Goal: Check status: Check status

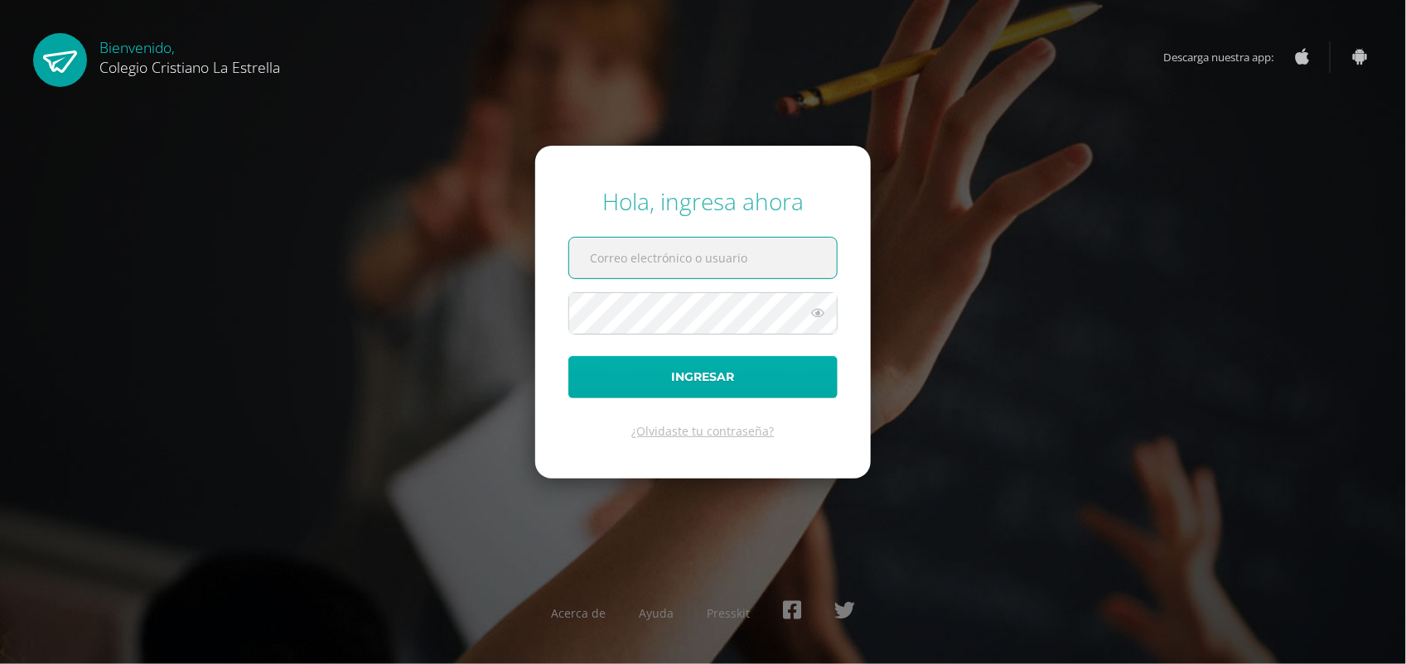
type input "[EMAIL_ADDRESS][DOMAIN_NAME]"
click at [824, 379] on button "Ingresar" at bounding box center [702, 377] width 269 height 42
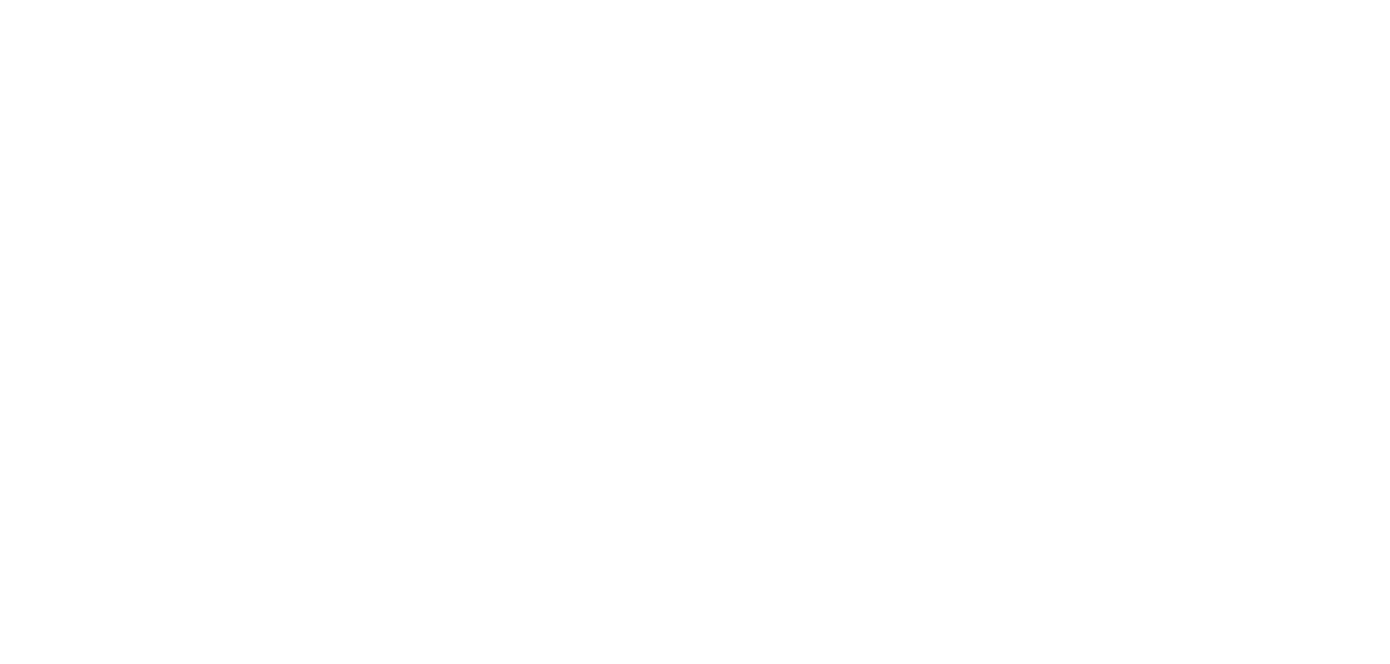
click at [0, 316] on html "Hola Genesis [PERSON_NAME], [PERSON_NAME]! Mis cursos Archivos Cerrar panel Art…" at bounding box center [0, 251] width 0 height 502
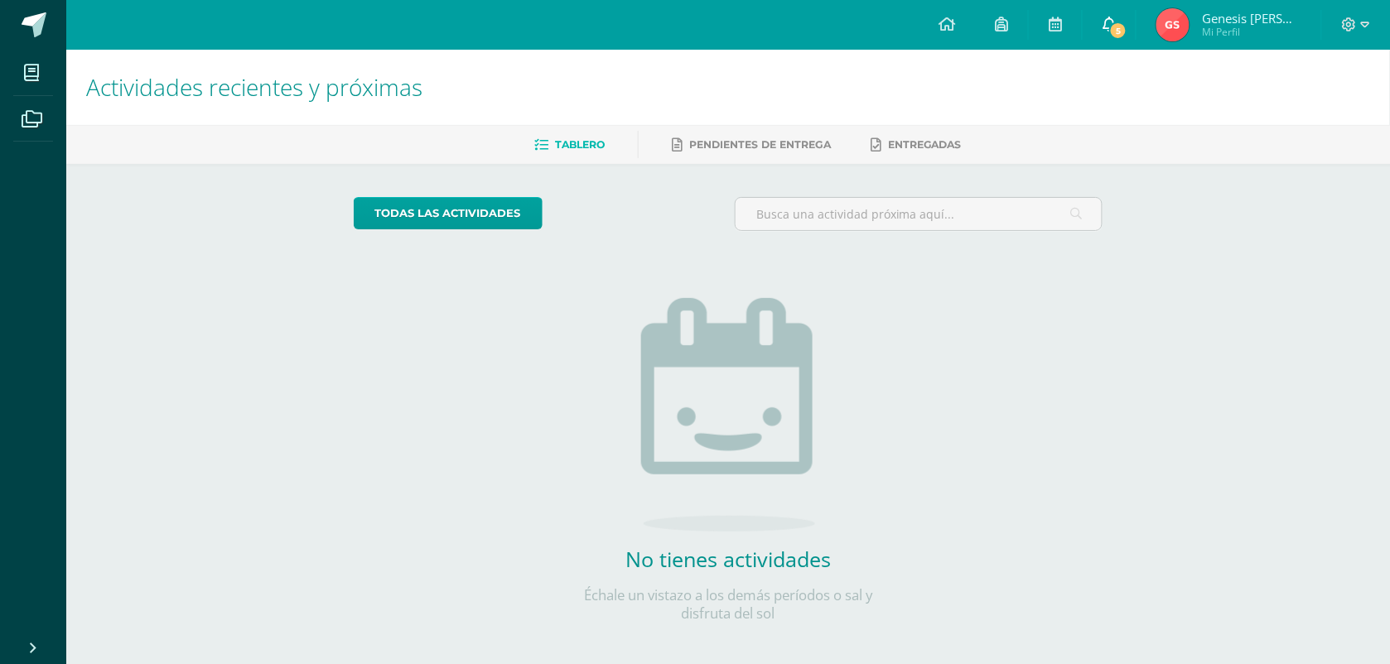
click at [1112, 27] on span "5" at bounding box center [1118, 31] width 18 height 18
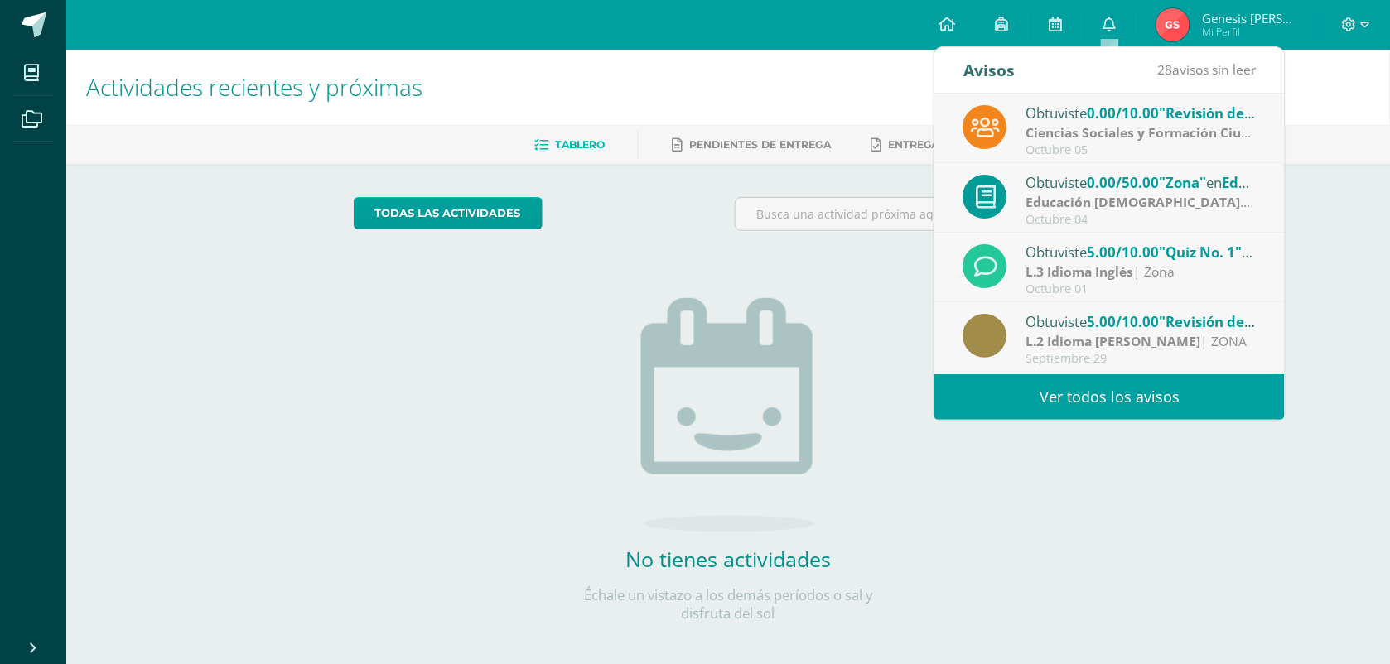
click at [1103, 151] on div "Octubre 05" at bounding box center [1141, 150] width 230 height 14
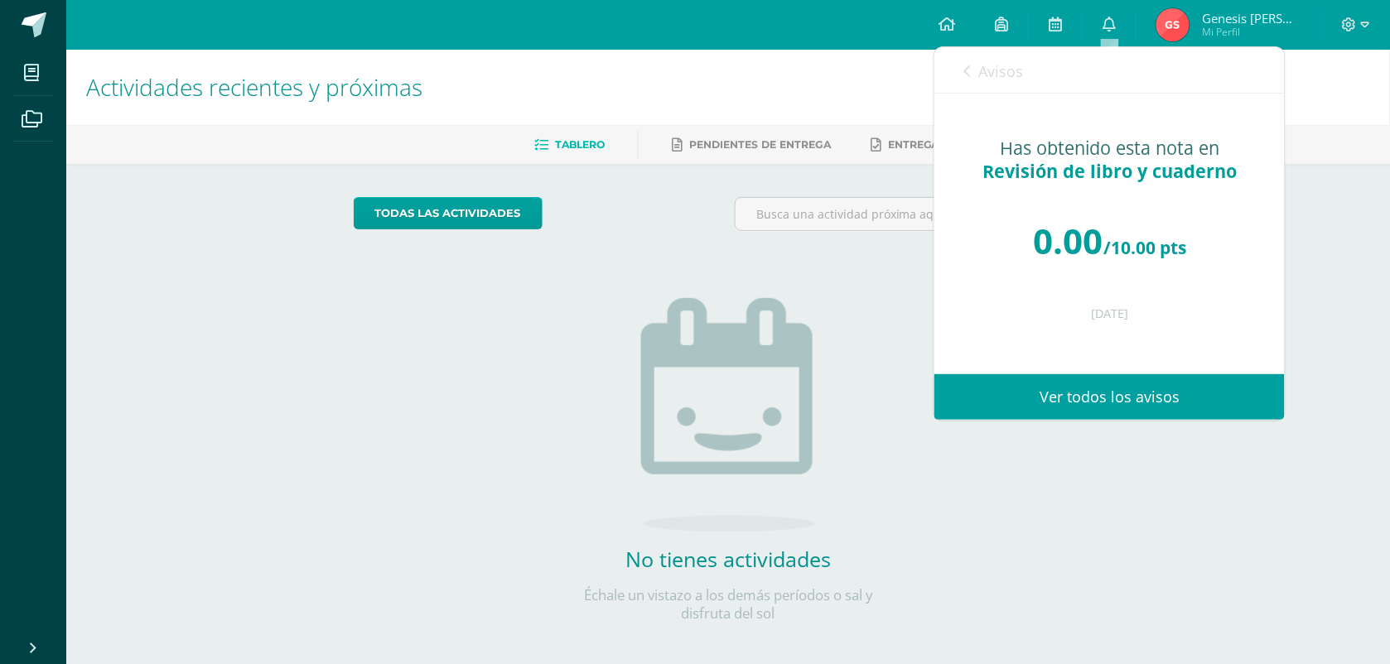
click at [968, 73] on icon at bounding box center [966, 71] width 7 height 13
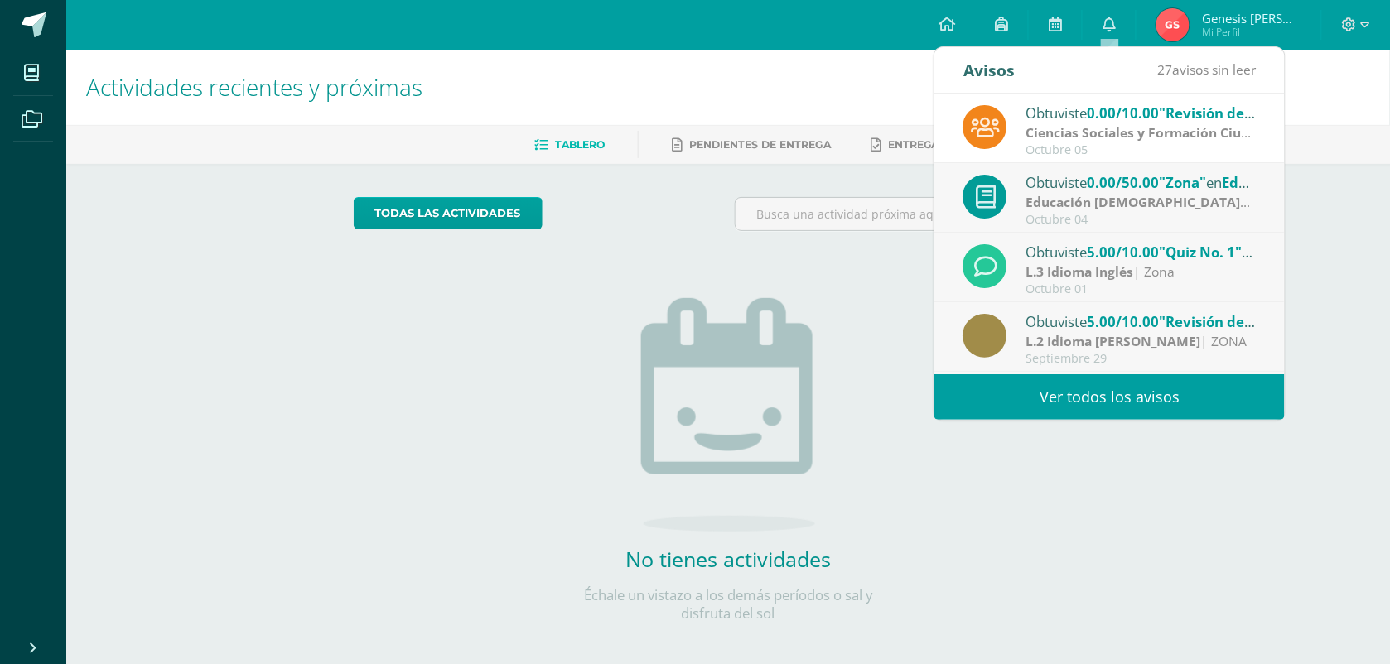
click at [1037, 222] on div "Octubre 04" at bounding box center [1141, 220] width 230 height 14
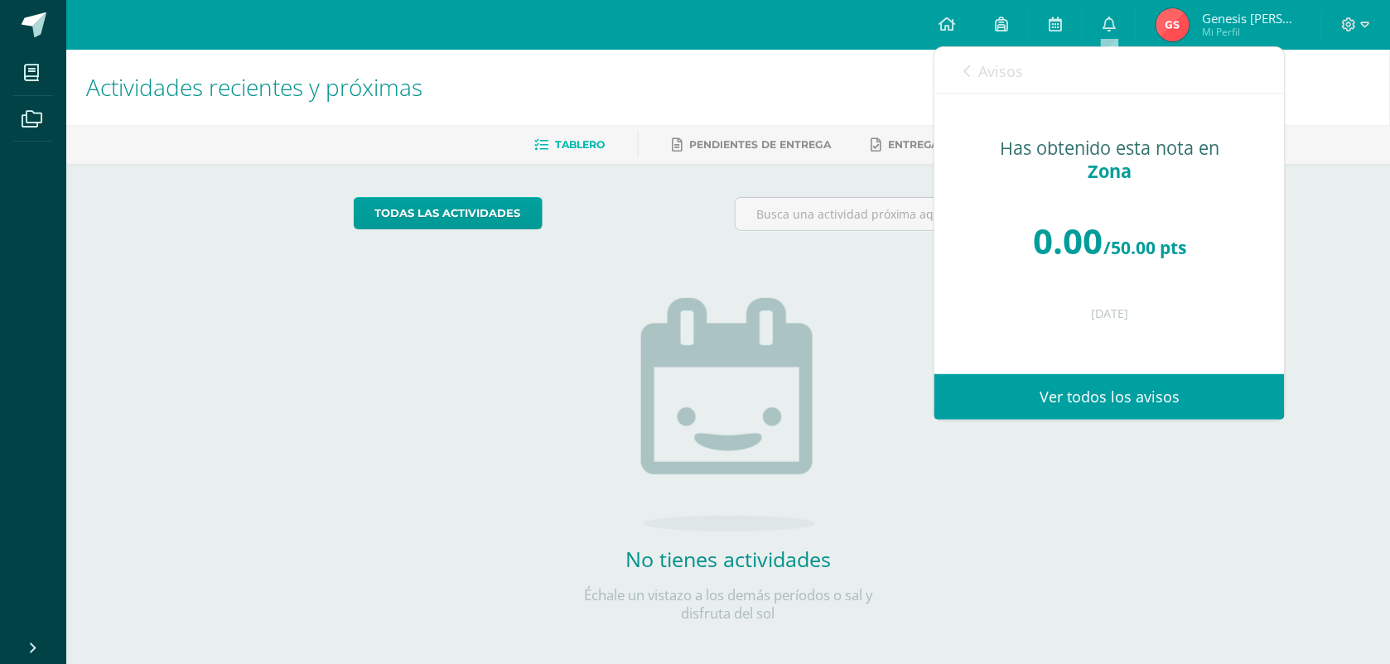
click at [976, 71] on link "Avisos" at bounding box center [993, 70] width 60 height 47
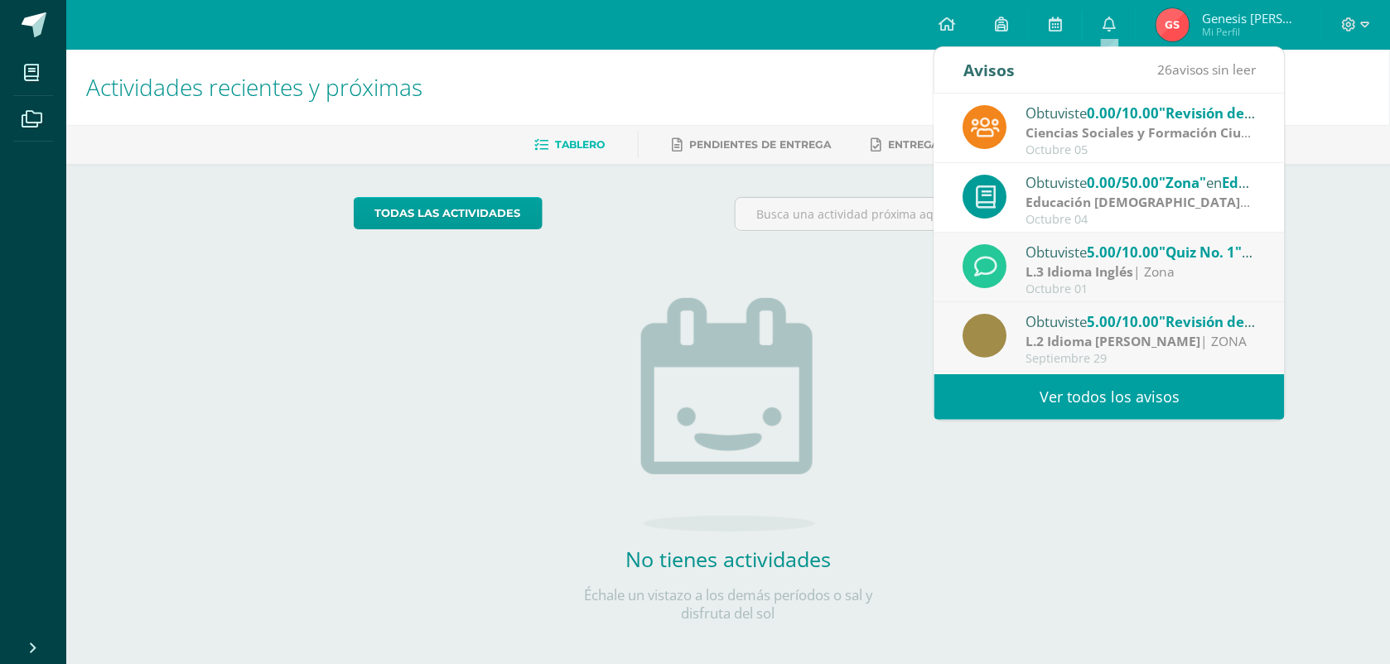
click at [1040, 251] on div "Obtuviste 5.00/10.00 "Quiz No. 1" en L.3 Idioma Inglés" at bounding box center [1141, 252] width 230 height 22
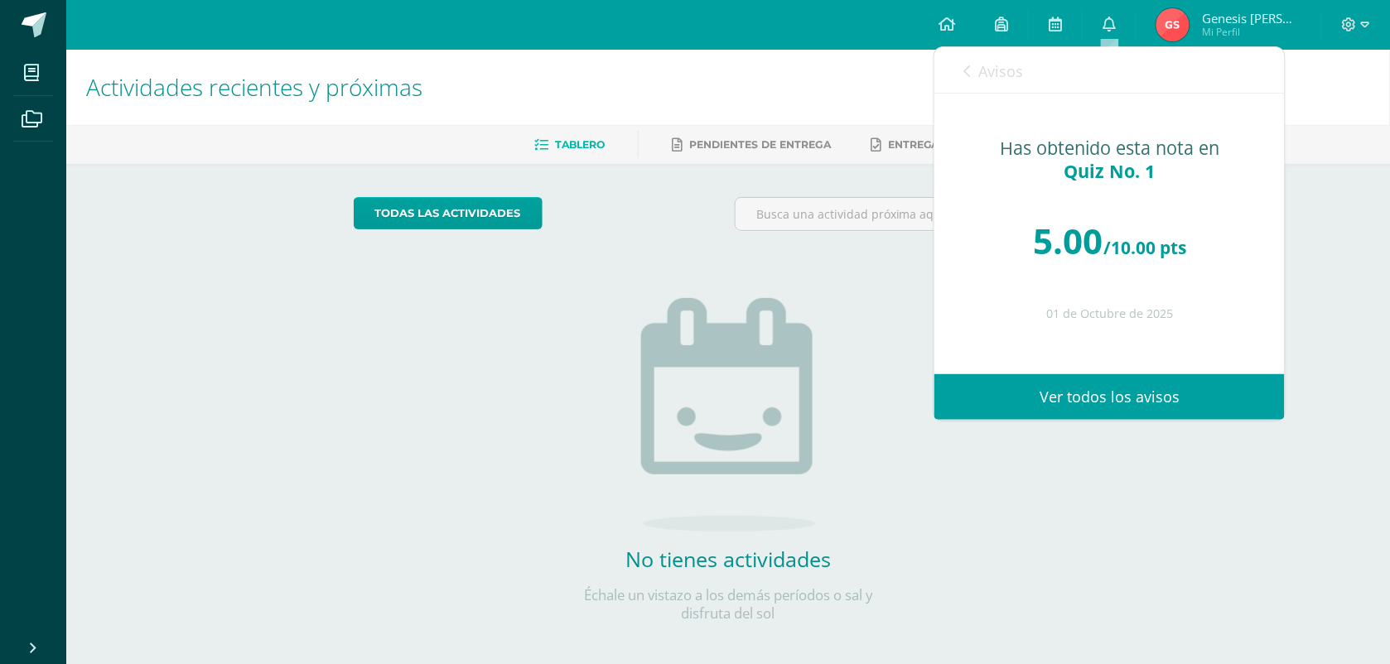
click at [998, 70] on span "Avisos" at bounding box center [1000, 71] width 45 height 20
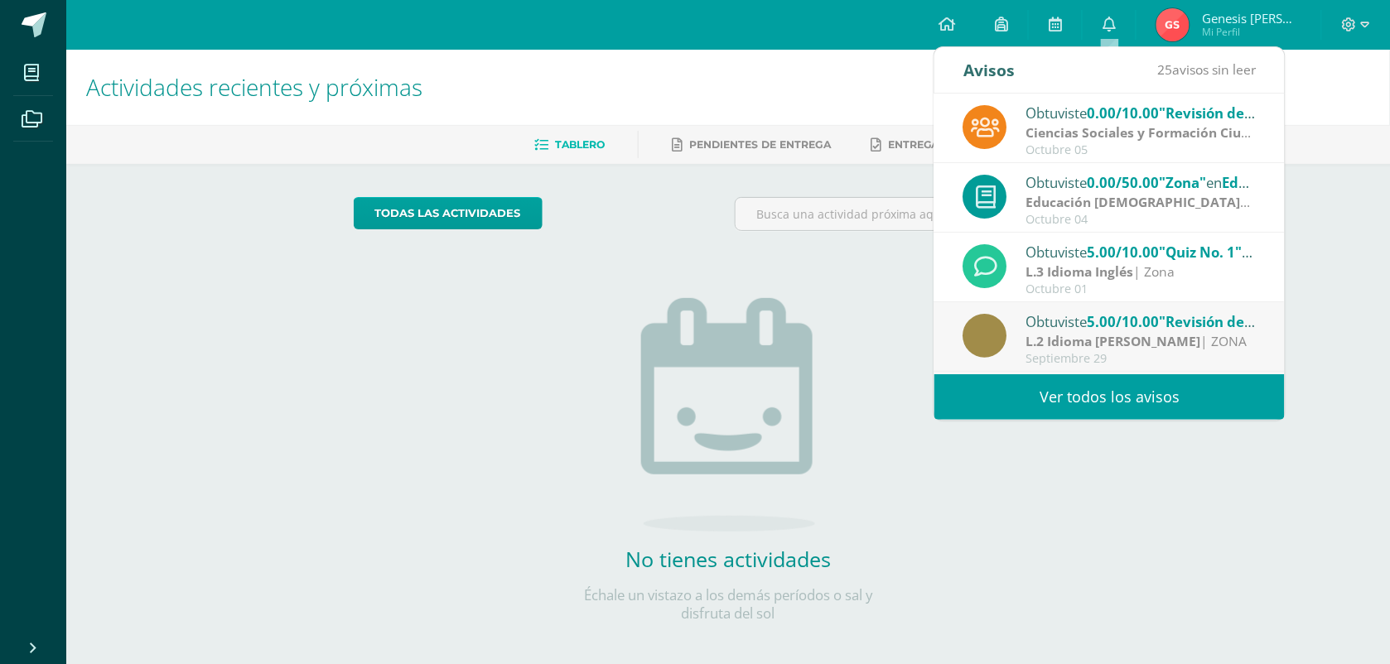
click at [1025, 333] on div "Obtuviste 5.00/10.00 "Revisión de cuaderno" en L.2 Idioma Maya Kaqchikel L.2 Id…" at bounding box center [1109, 338] width 292 height 55
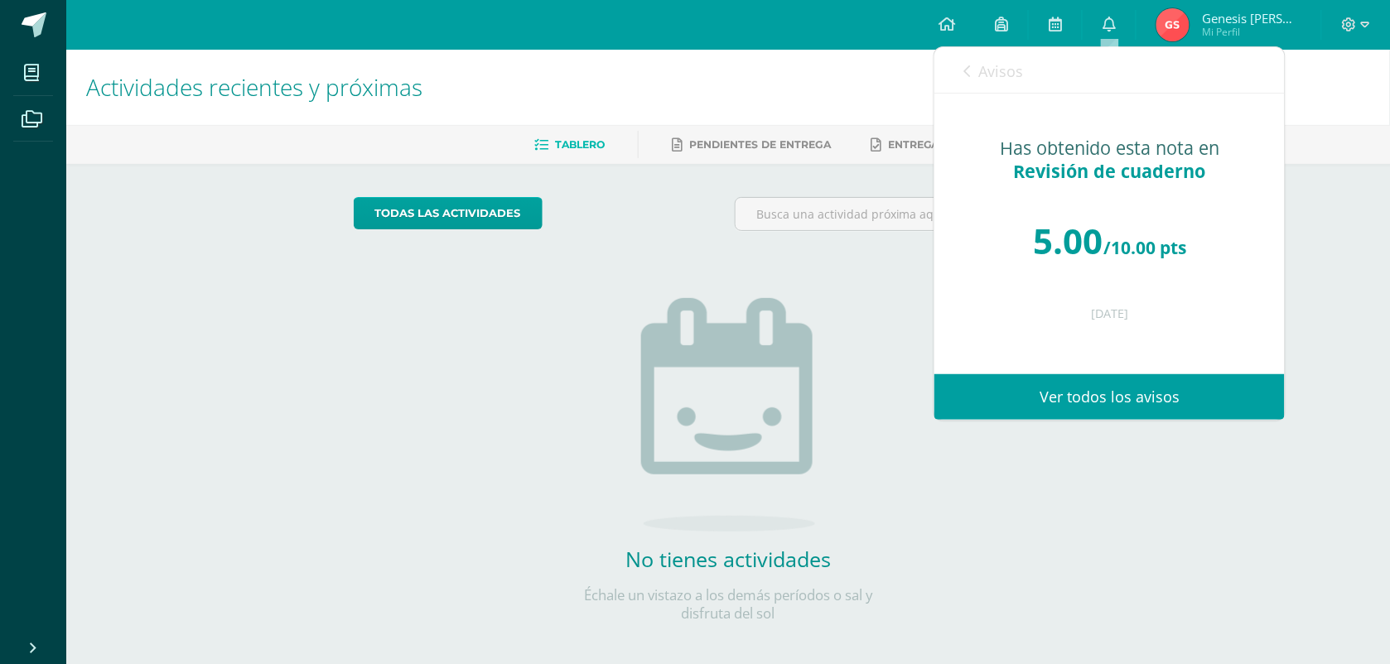
click at [992, 70] on span "Avisos" at bounding box center [1000, 71] width 45 height 20
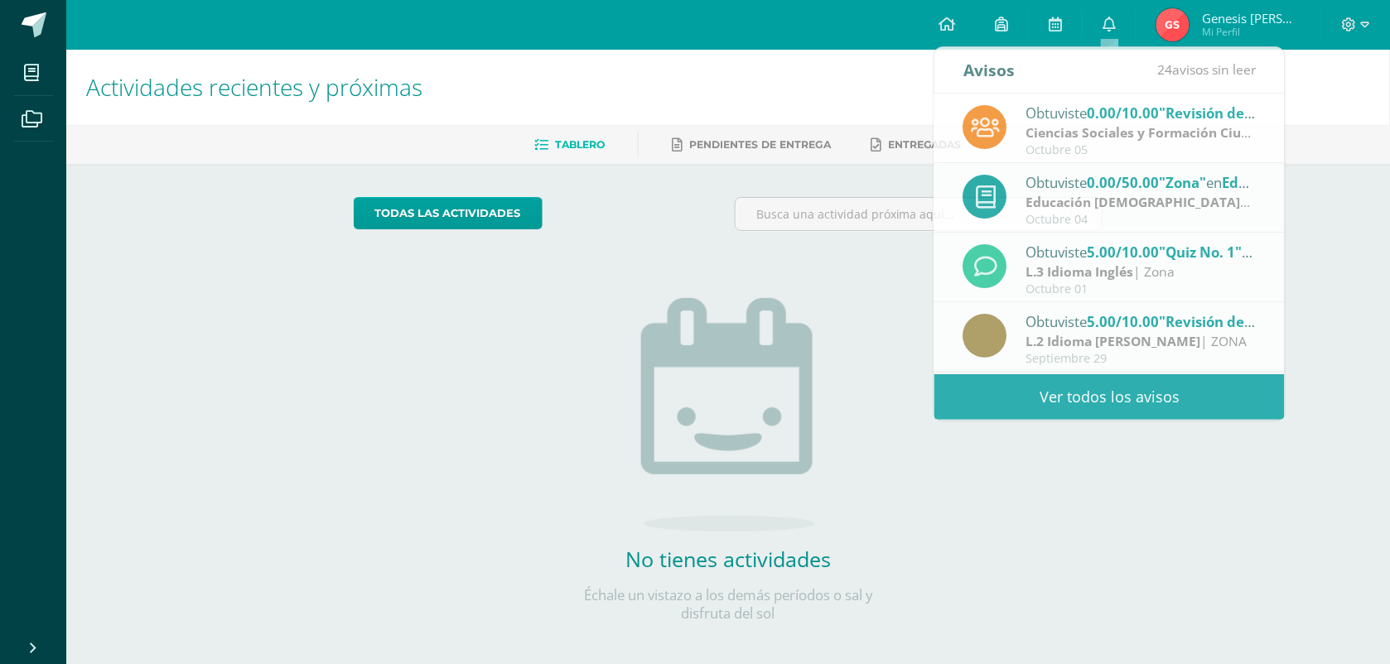
click at [911, 277] on div "todas las Actividades No tienes actividades Échale un vistazo a los demás perío…" at bounding box center [729, 420] width 816 height 512
